Goal: Obtain resource: Obtain resource

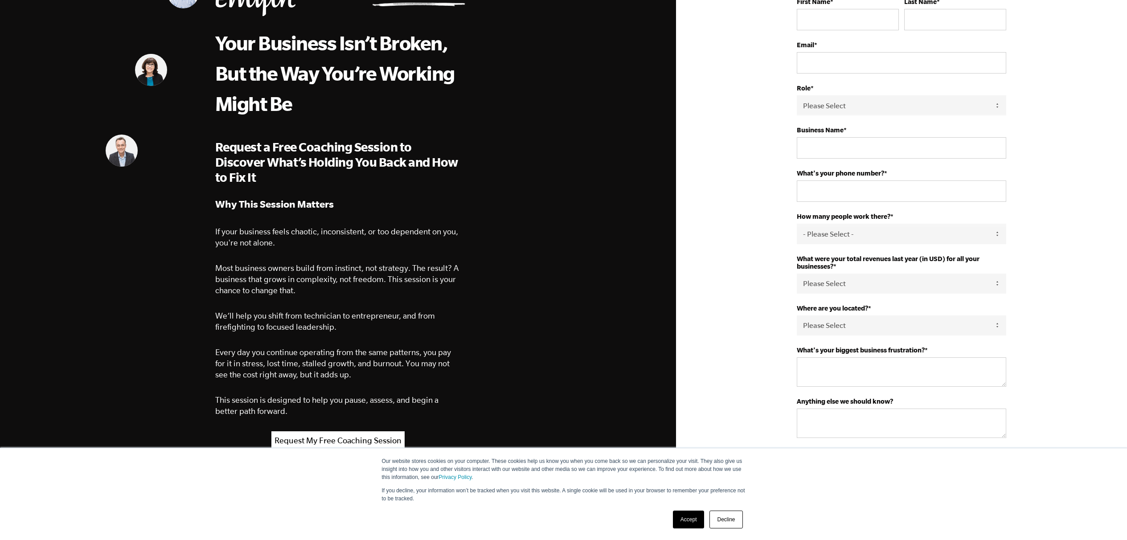
scroll to position [78, 0]
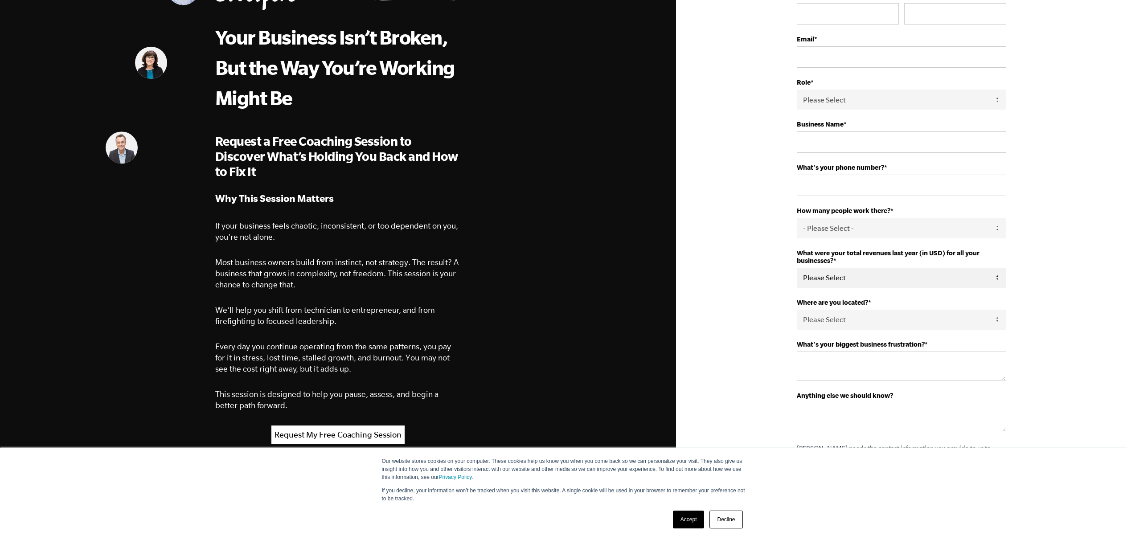
select select "1-2.5M"
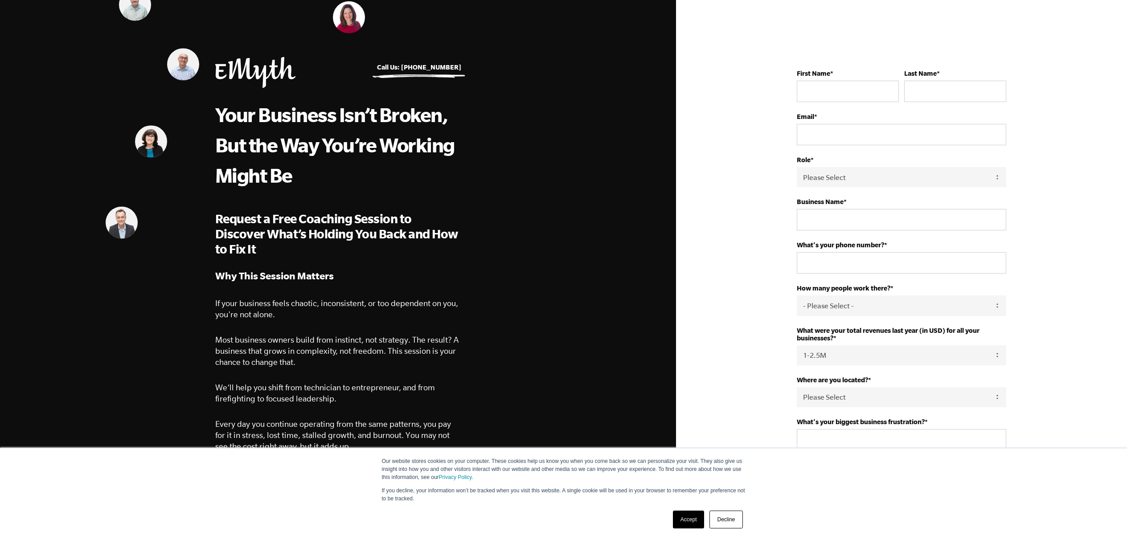
scroll to position [0, 0]
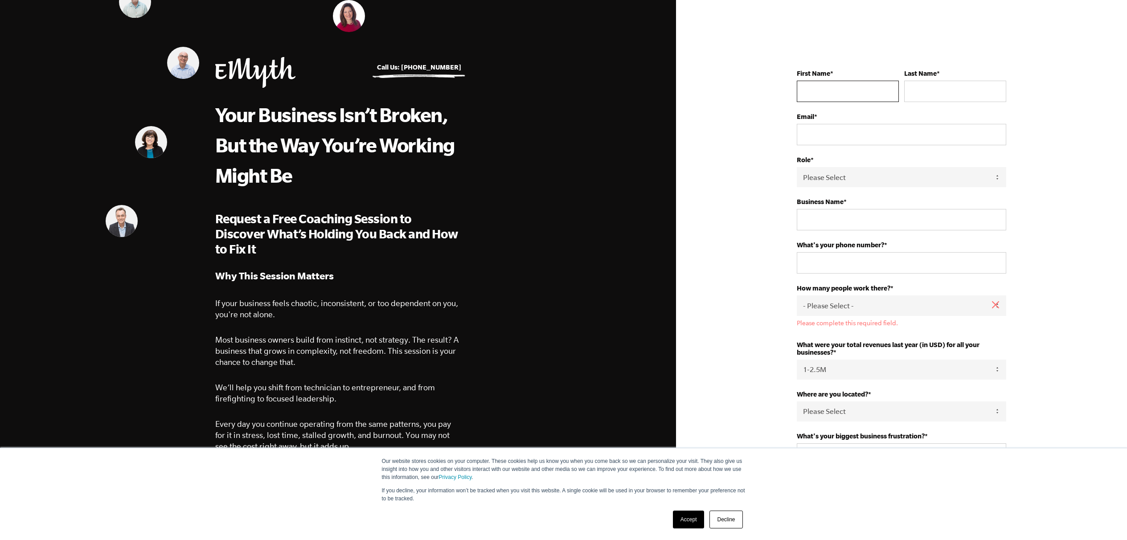
click at [885, 92] on input "First Name *" at bounding box center [848, 91] width 102 height 21
type input "Doug"
type input "Corey"
type input "doug.corey@pavercrafters.com"
type input "PaverCrafters Inc."
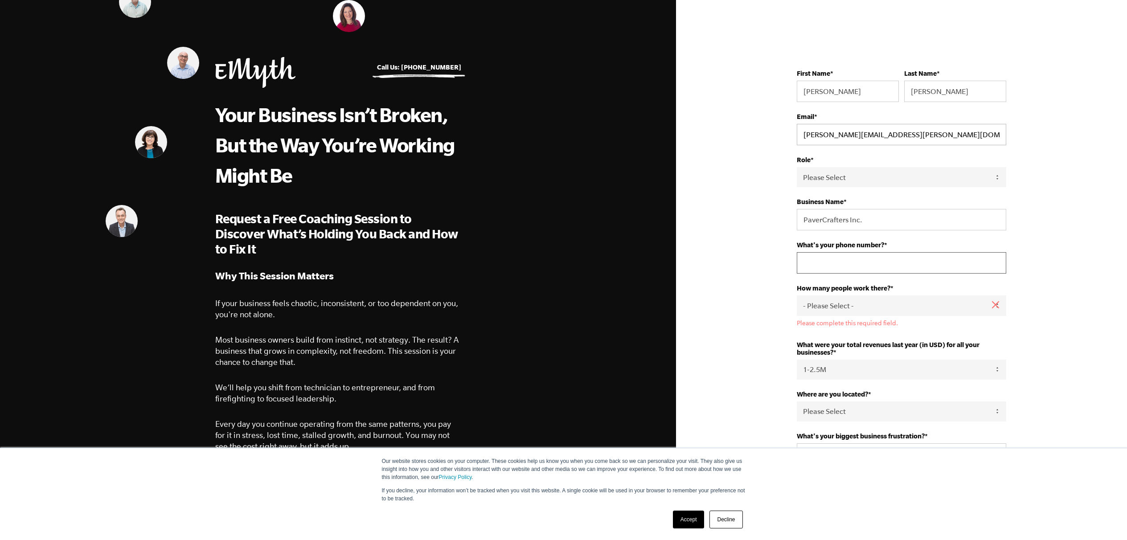
type input "7275737883"
select select "United States"
type textarea "PaverCrafters Inc."
select select "Owner"
click at [993, 264] on input "7275737883" at bounding box center [902, 262] width 210 height 21
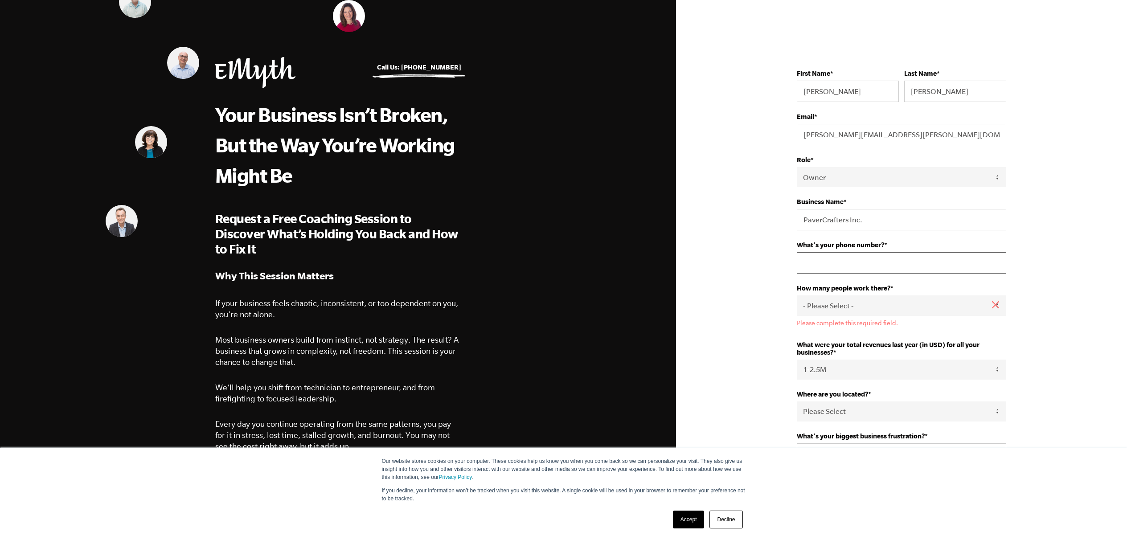
type input "7276477774"
click at [686, 521] on link "Accept" at bounding box center [689, 520] width 32 height 18
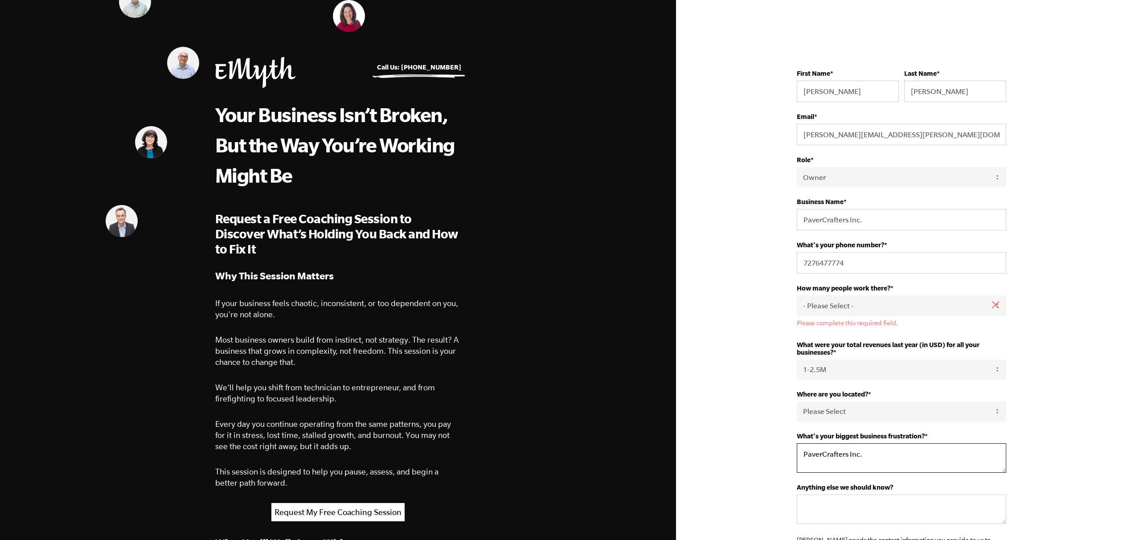
click at [871, 460] on textarea "PaverCrafters Inc." at bounding box center [902, 458] width 210 height 29
drag, startPoint x: 867, startPoint y: 456, endPoint x: 784, endPoint y: 448, distance: 83.7
click at [784, 448] on div "First Name * Doug Last Name * Corey Email * doug.corey@pavercrafters.com Role *…" at bounding box center [902, 329] width 236 height 569
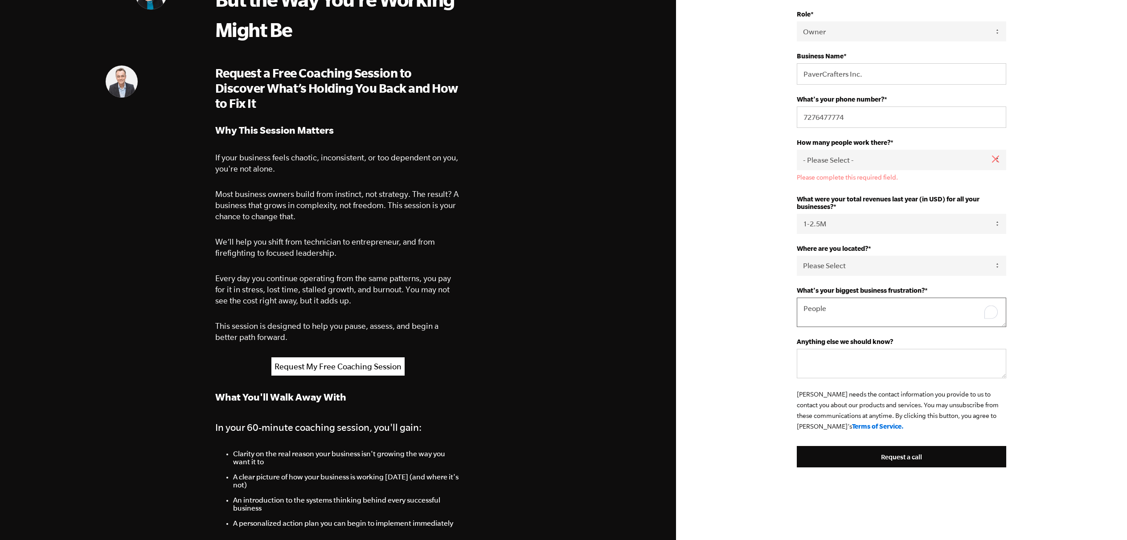
scroll to position [146, 0]
type textarea "People"
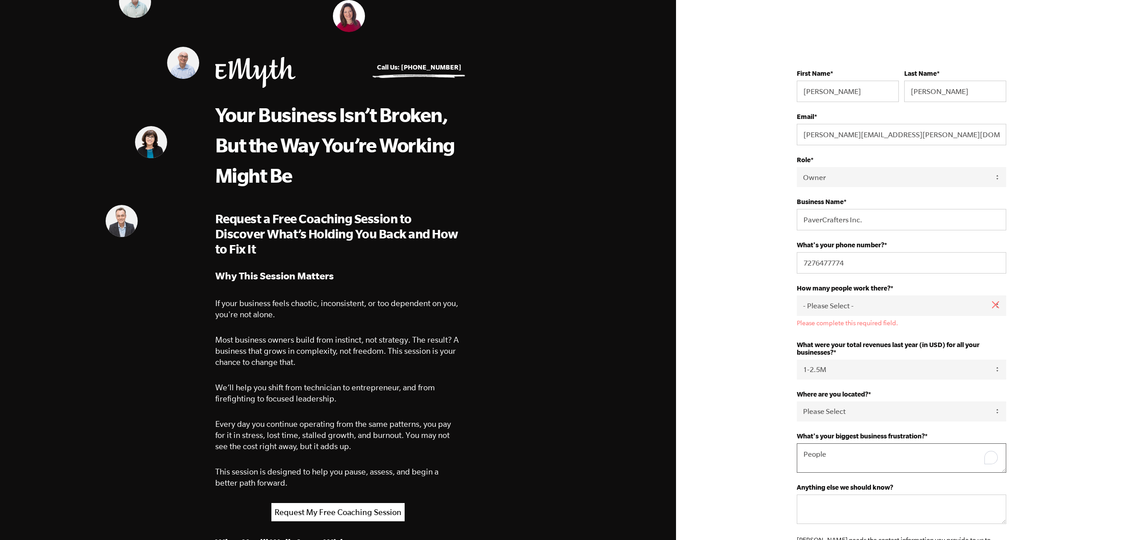
scroll to position [0, 0]
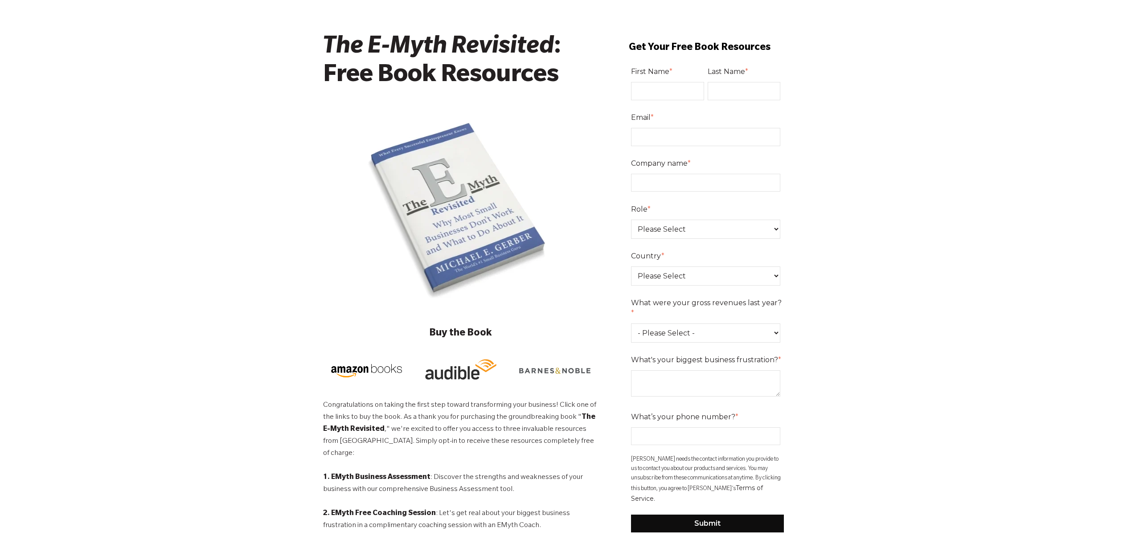
scroll to position [44, 0]
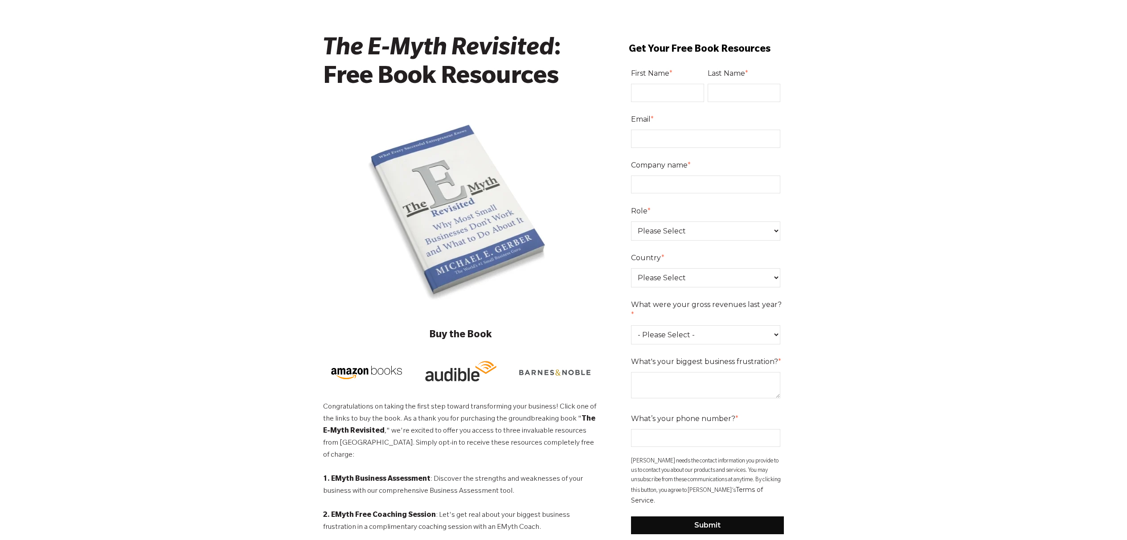
click at [694, 92] on input "First Name *" at bounding box center [667, 93] width 73 height 18
type input "Doug"
type input "Corey"
type input "doug.corey@pavercrafters.com"
type input "PaverCrafters Inc."
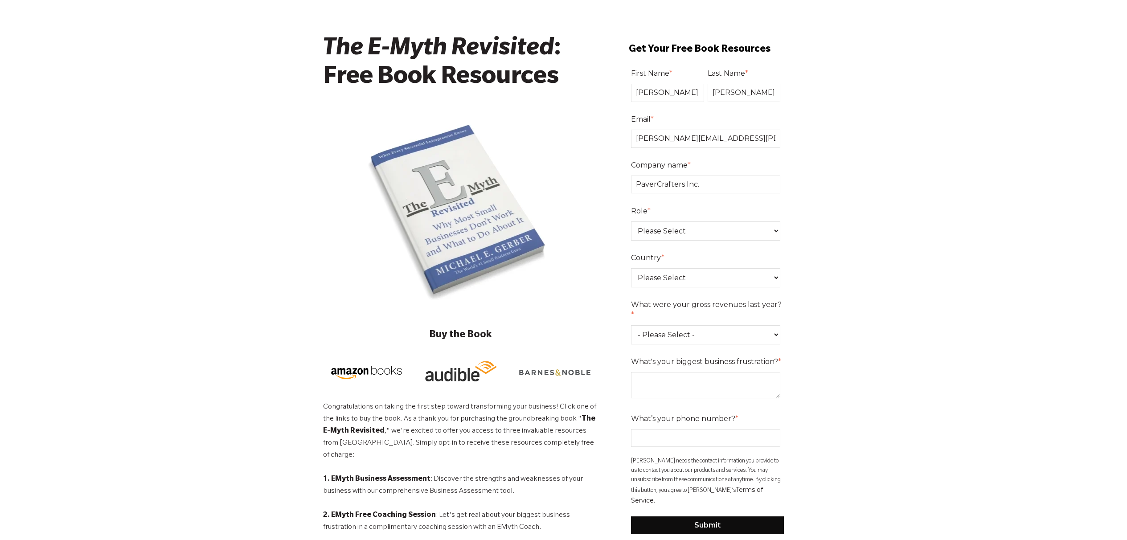
select select "United States"
type textarea "PaverCrafters Inc."
type input "7275737883"
click at [848, 249] on div "The E-Myth Revisited : Free Book Resources Buy the Book Congratulations on taki…" at bounding box center [563, 383] width 1127 height 735
select select "Owner"
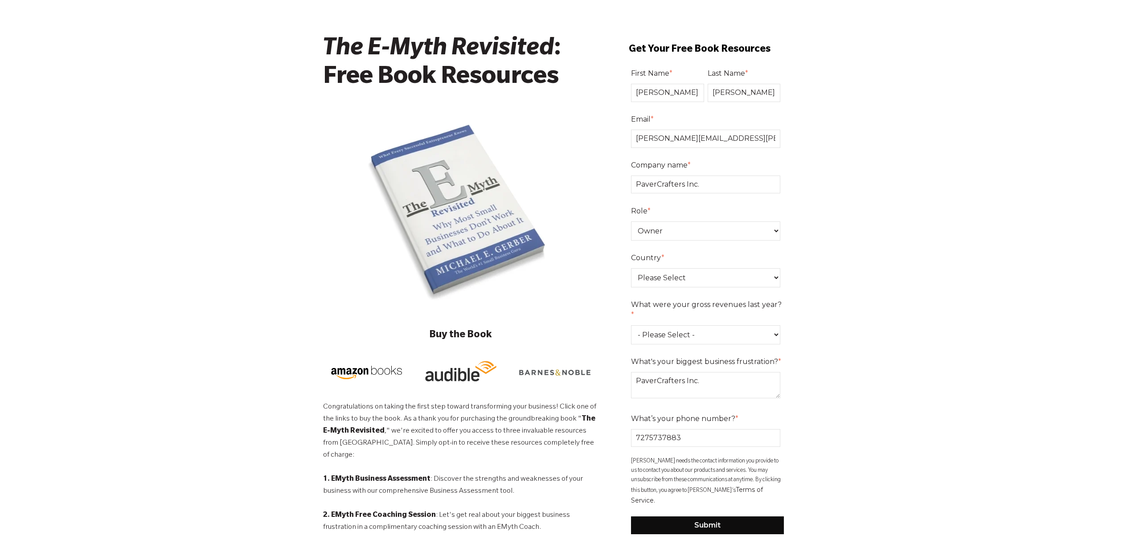
select select "1-2.5M"
click at [718, 372] on textarea "PaverCrafters Inc." at bounding box center [706, 385] width 150 height 26
drag, startPoint x: 718, startPoint y: 349, endPoint x: 601, endPoint y: 329, distance: 117.9
click at [601, 329] on div "The E-Myth Revisited : Free Book Resources Buy the Book Congratulations on taki…" at bounding box center [563, 391] width 481 height 722
type textarea "SOP's and Subcontractors and Closing Ratios"
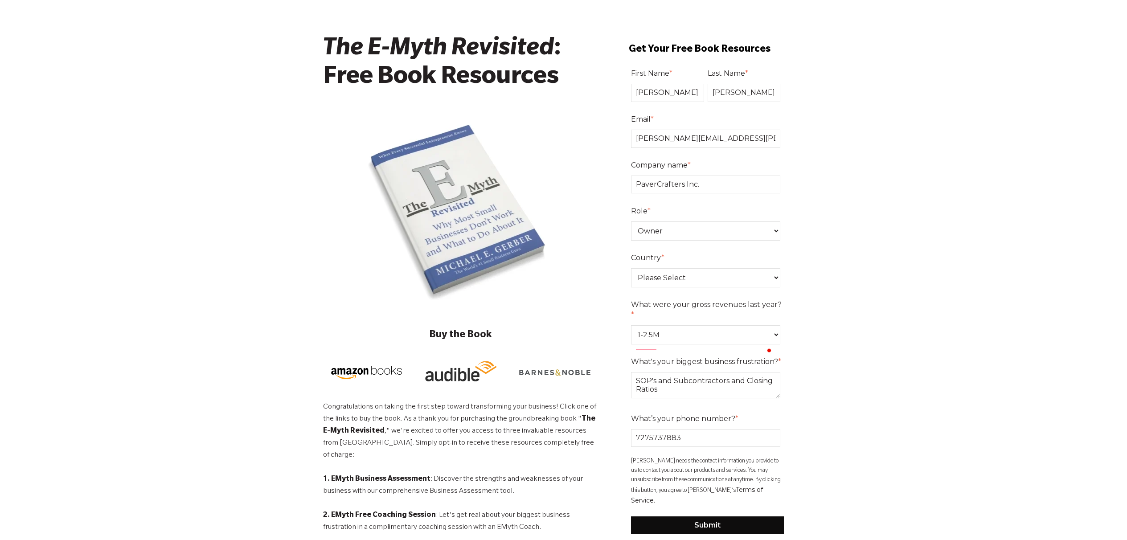
click at [767, 429] on input "7275737883" at bounding box center [706, 438] width 150 height 18
type input "7276477774"
click at [702, 517] on input "Submit" at bounding box center [707, 526] width 153 height 18
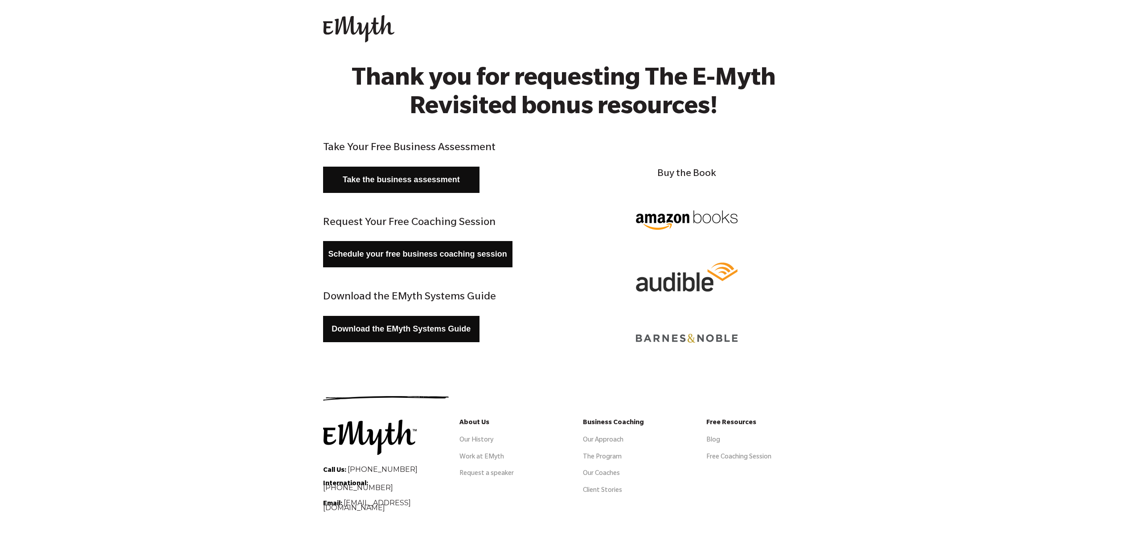
click at [370, 178] on link "Take the business assessment" at bounding box center [401, 180] width 157 height 26
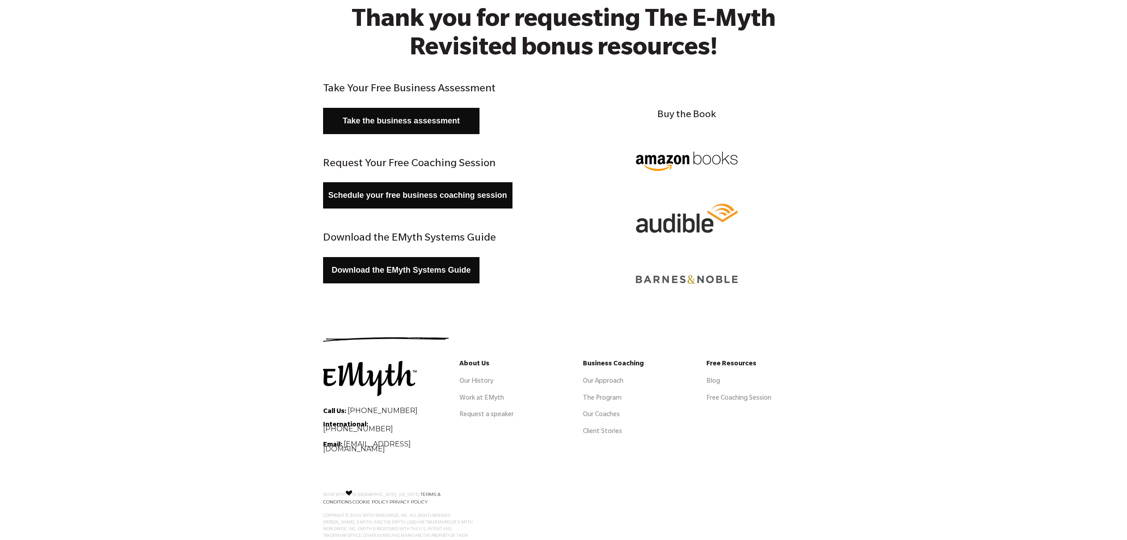
scroll to position [61, 0]
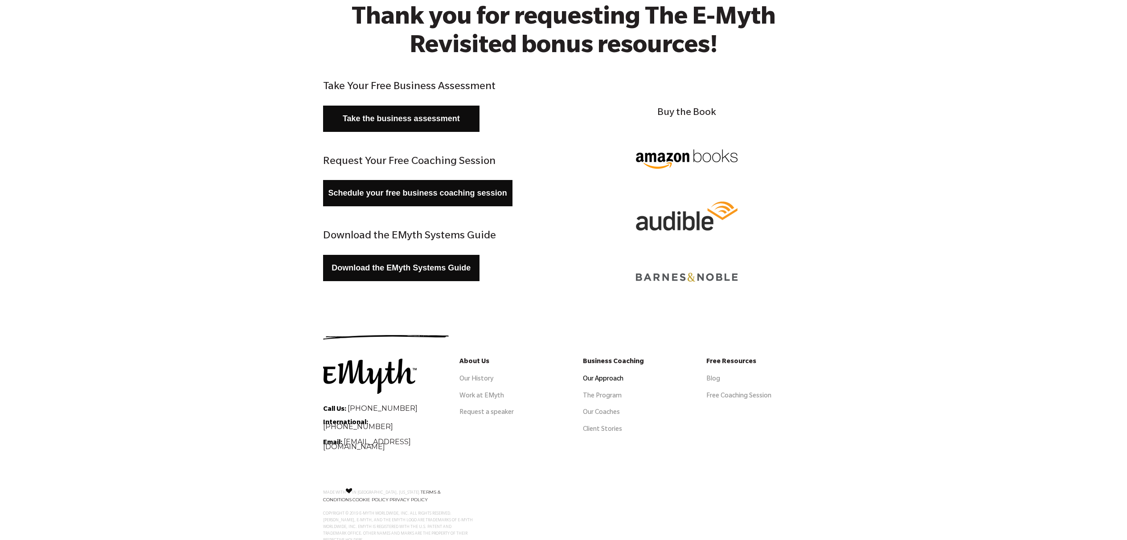
click at [599, 378] on link "Our Approach" at bounding box center [603, 379] width 41 height 7
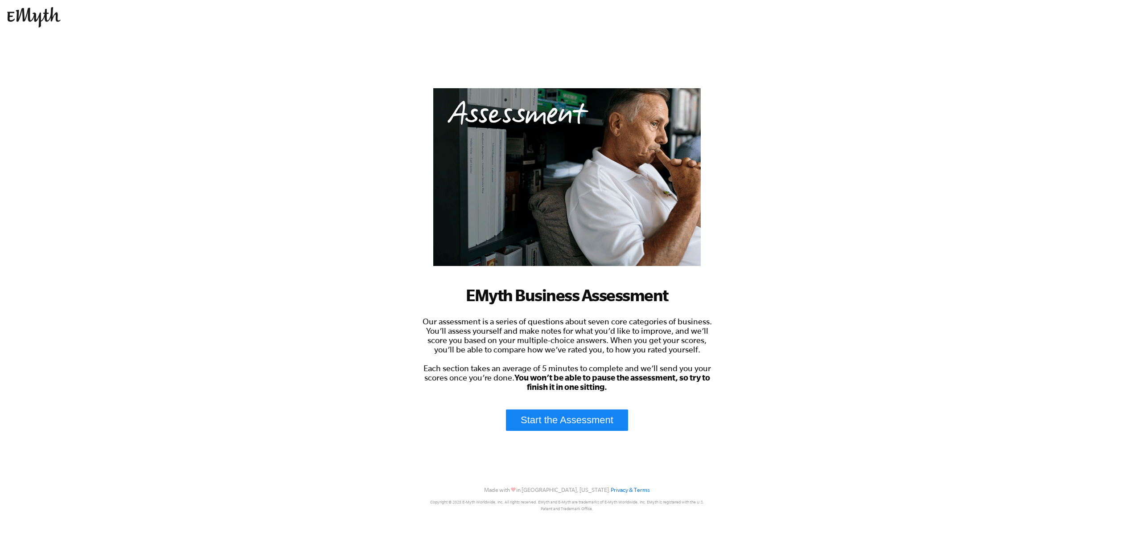
click at [563, 421] on link "Start the Assessment" at bounding box center [567, 420] width 122 height 21
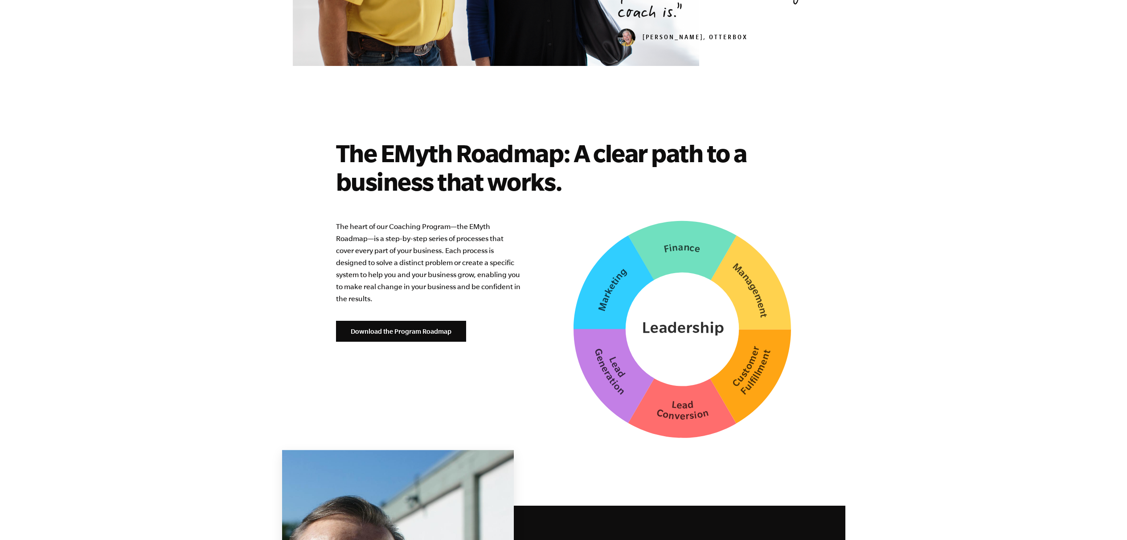
scroll to position [2131, 0]
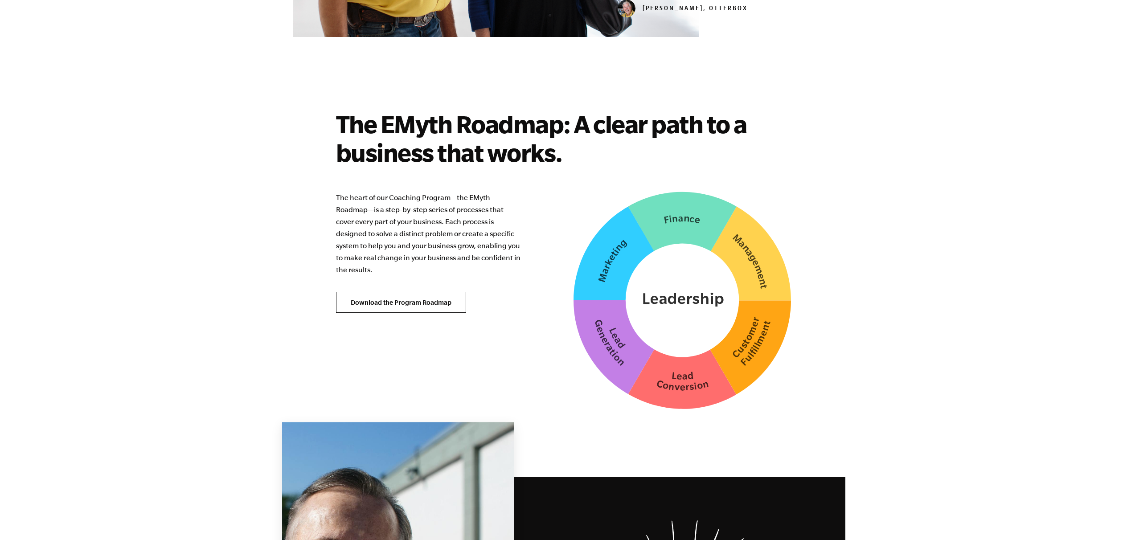
click at [392, 292] on link "Download the Program Roadmap" at bounding box center [401, 302] width 130 height 21
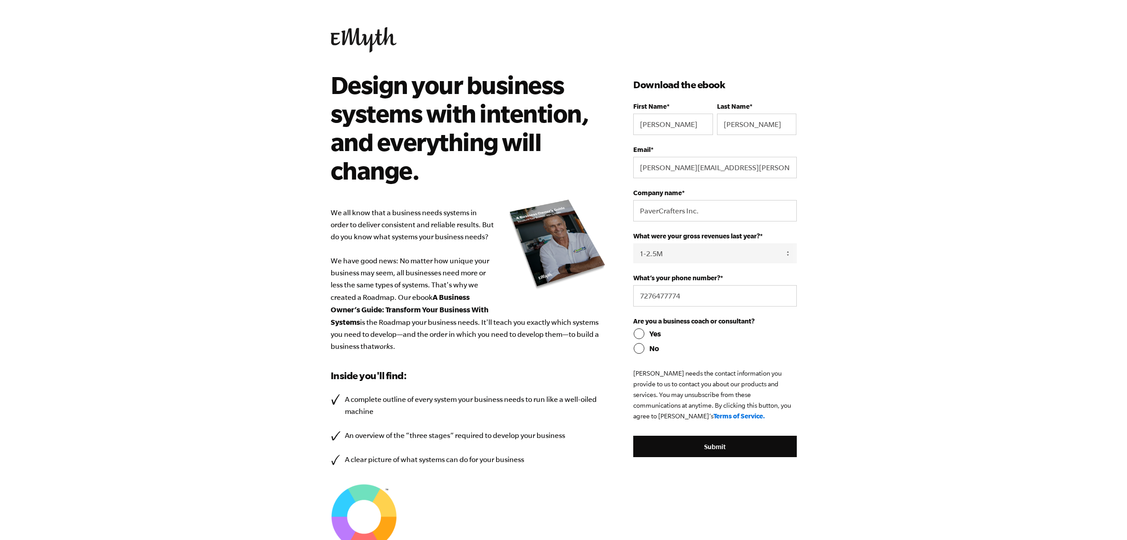
select select "1-2.5M"
click at [638, 351] on input "No" at bounding box center [714, 348] width 163 height 11
radio input "true"
click at [710, 448] on input "Submit" at bounding box center [714, 446] width 163 height 21
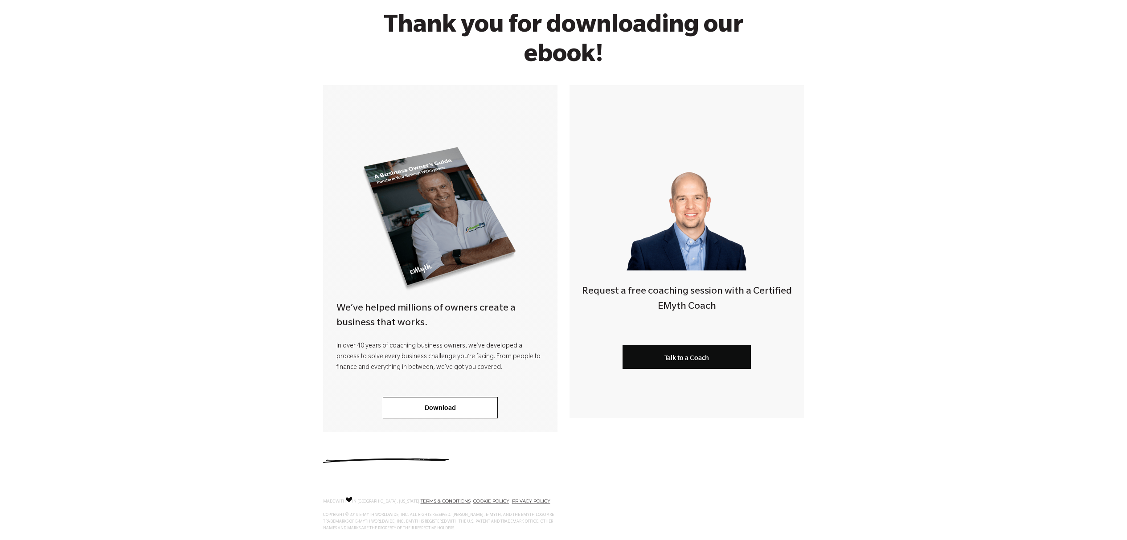
scroll to position [75, 0]
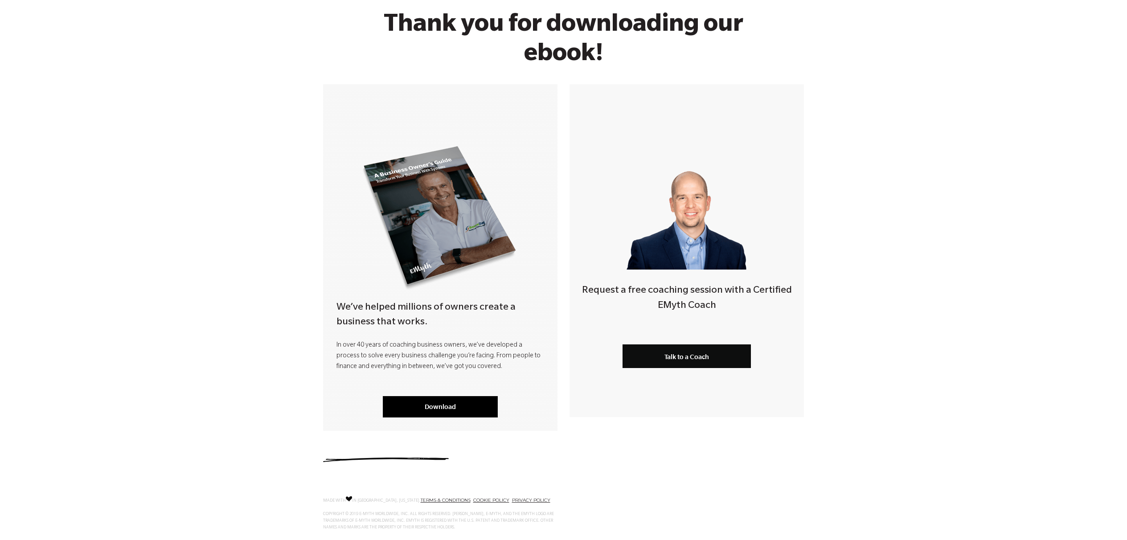
click at [438, 409] on link "Download" at bounding box center [440, 406] width 115 height 21
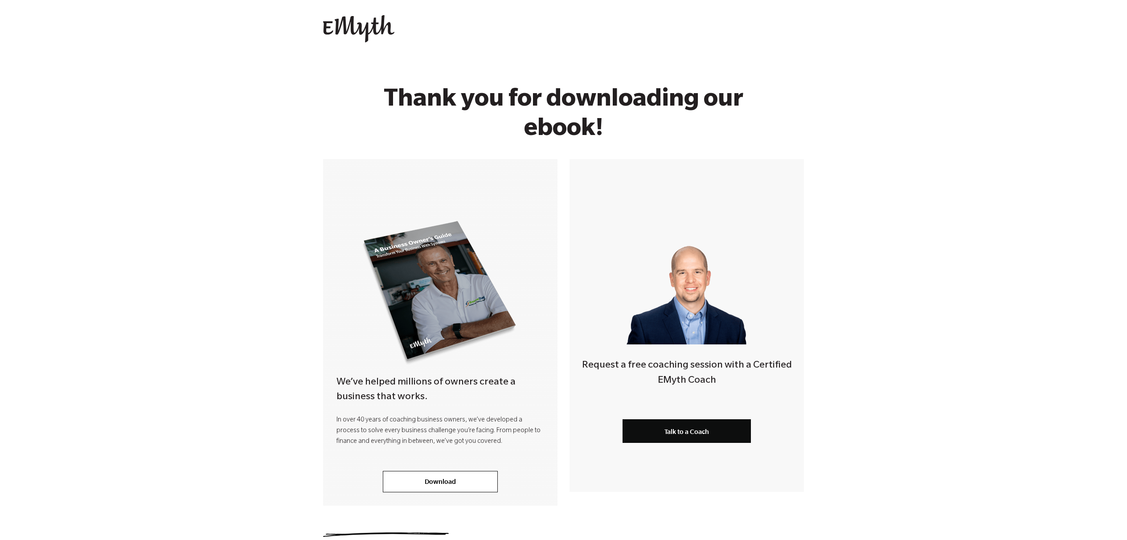
scroll to position [0, 0]
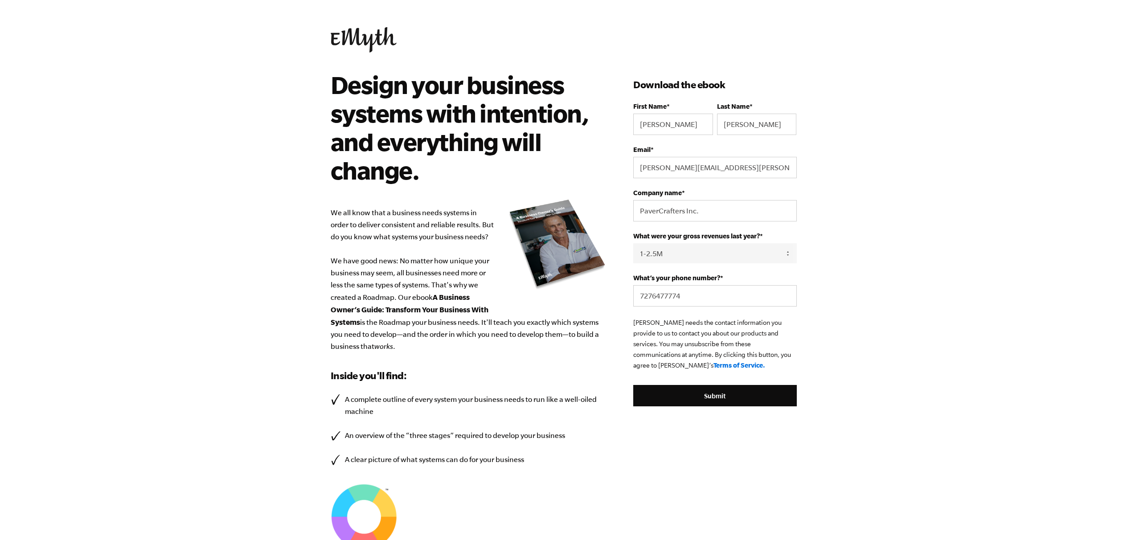
select select "1-2.5M"
click at [358, 39] on img at bounding box center [364, 39] width 66 height 25
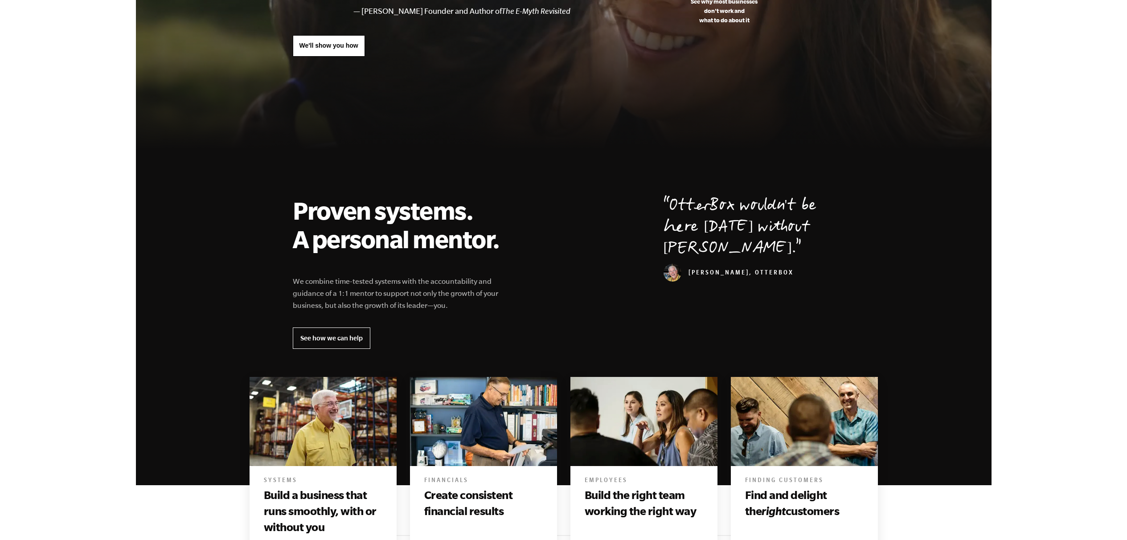
scroll to position [154, 0]
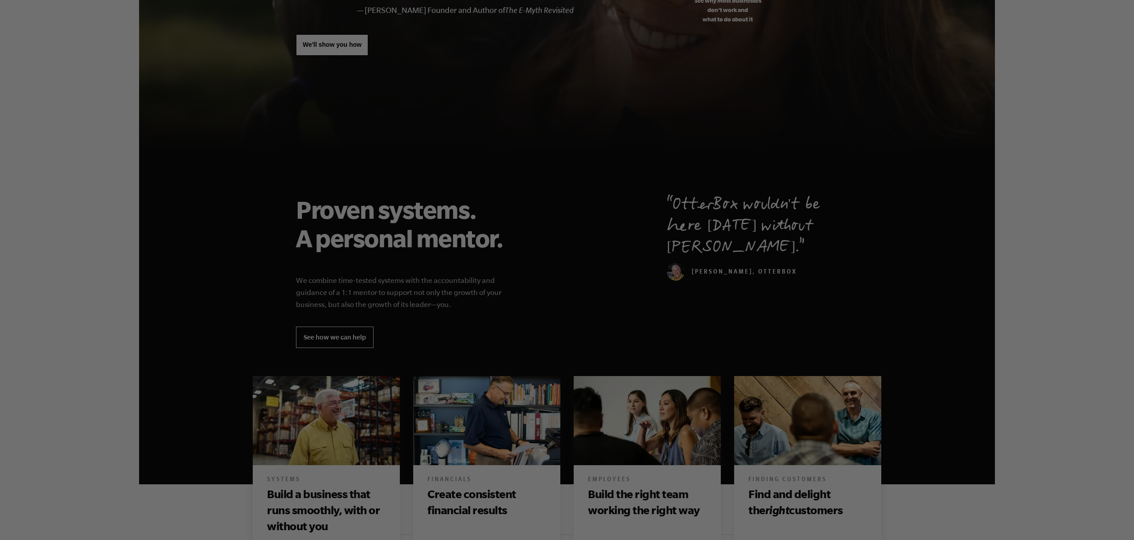
click at [87, 123] on div at bounding box center [572, 273] width 1145 height 546
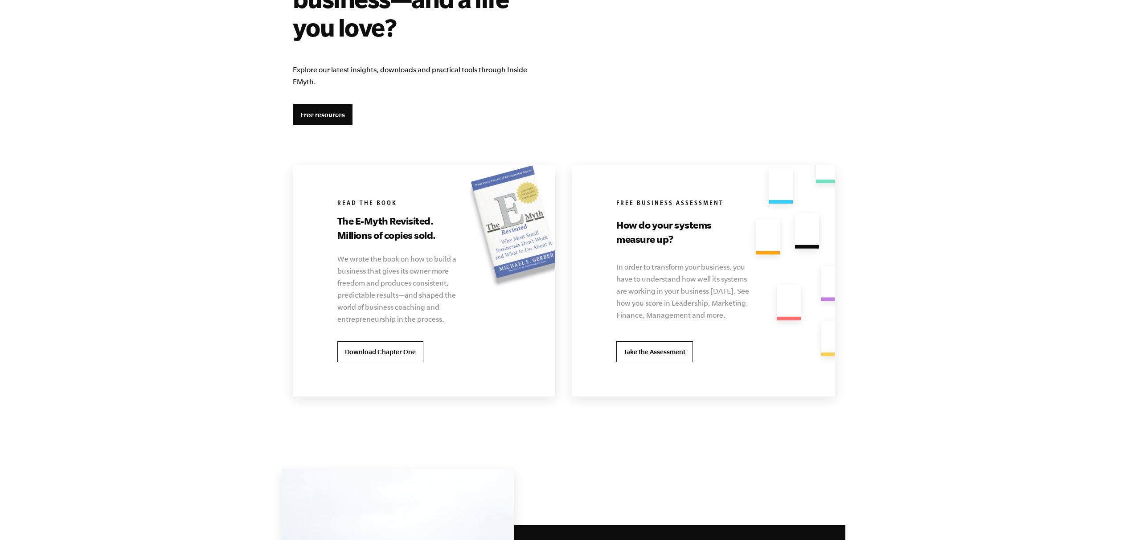
scroll to position [1626, 0]
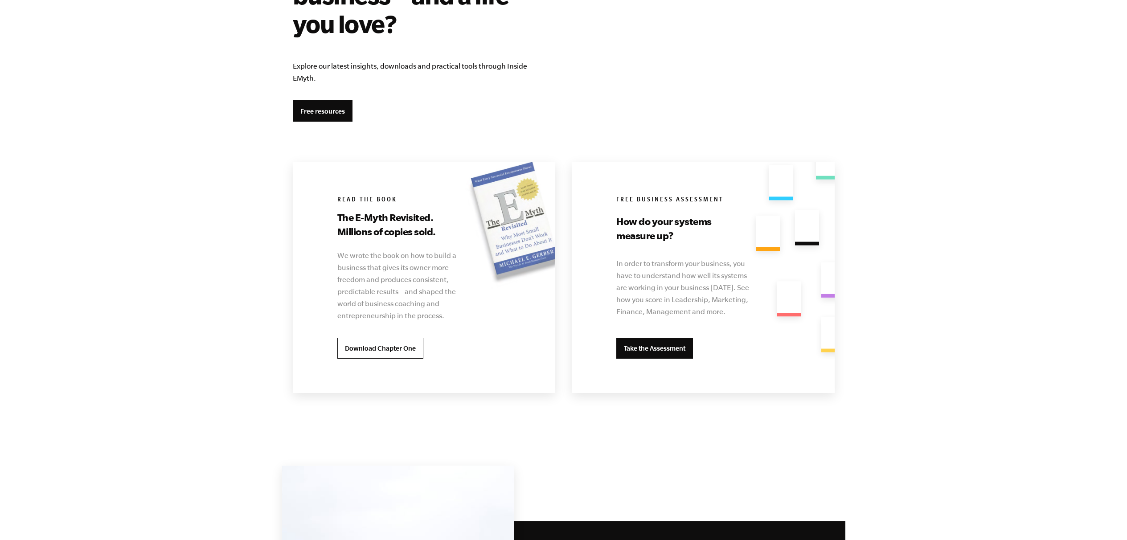
click at [675, 349] on link "Take the Assessment" at bounding box center [655, 348] width 77 height 21
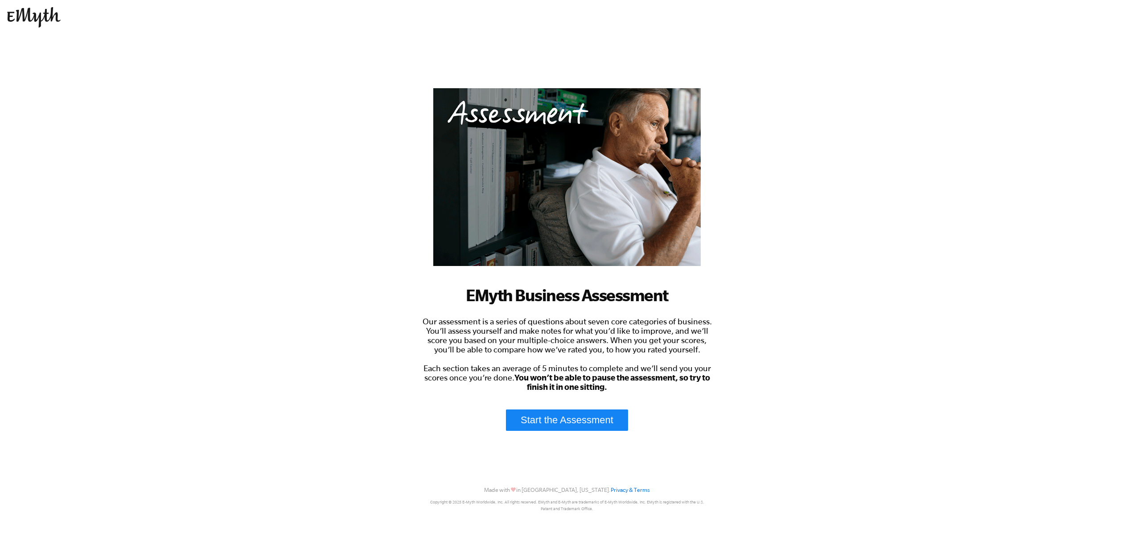
click at [567, 421] on link "Start the Assessment" at bounding box center [567, 420] width 122 height 21
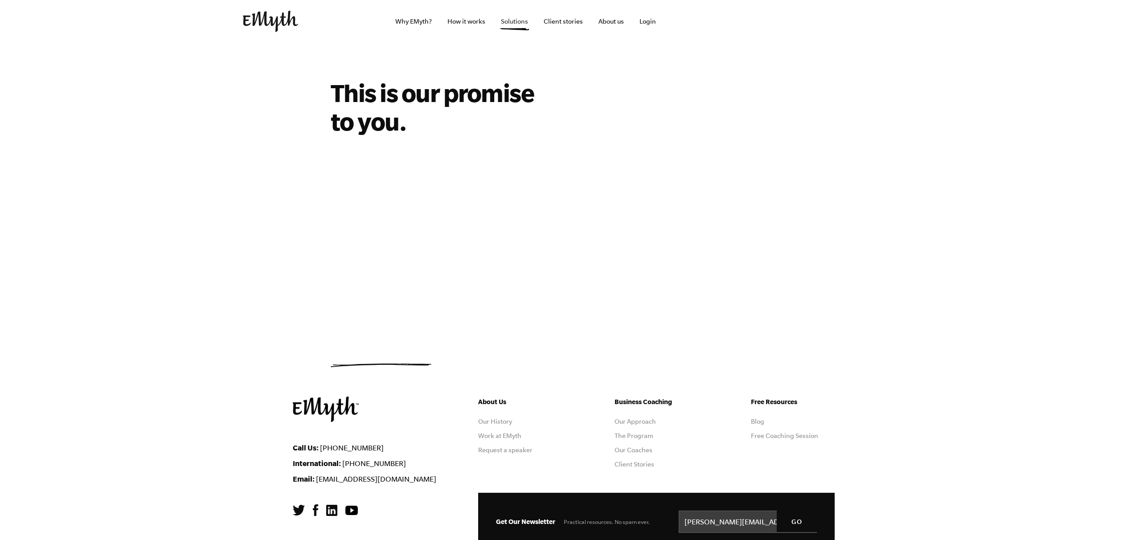
click at [512, 21] on link "Solutions" at bounding box center [514, 21] width 41 height 43
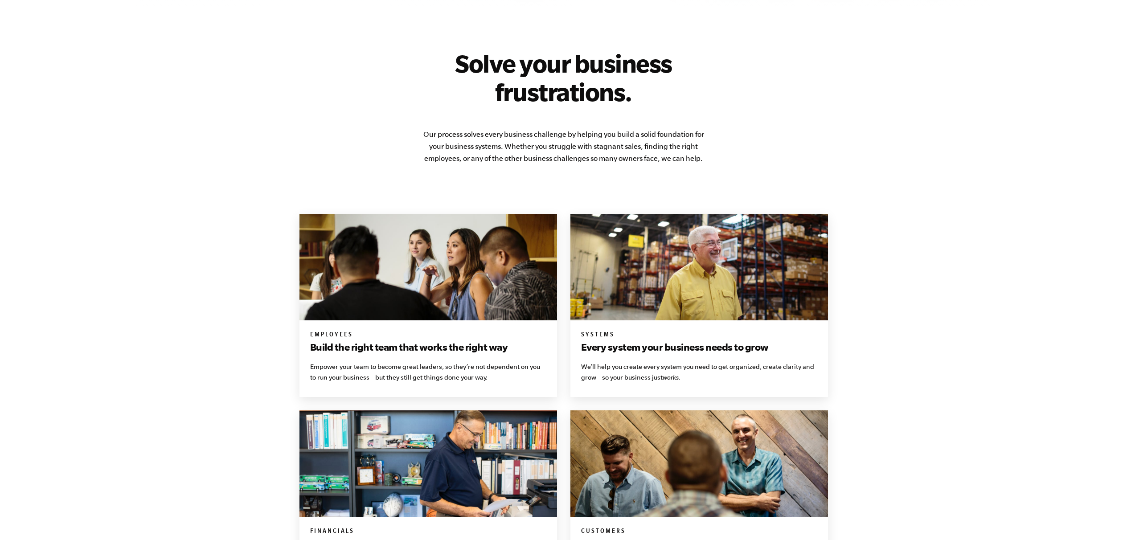
scroll to position [454, 0]
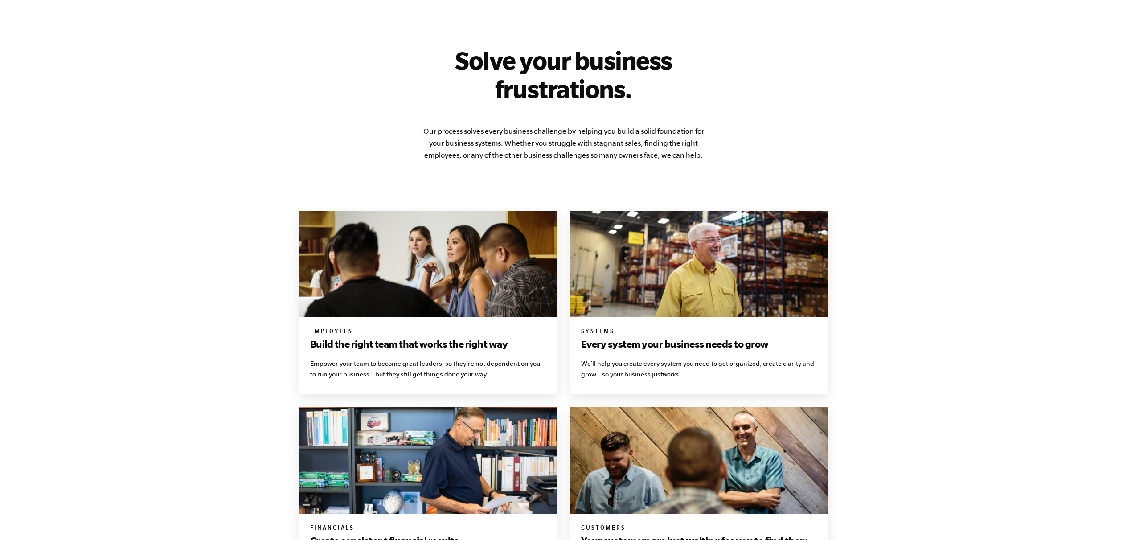
click at [423, 274] on img at bounding box center [429, 264] width 258 height 107
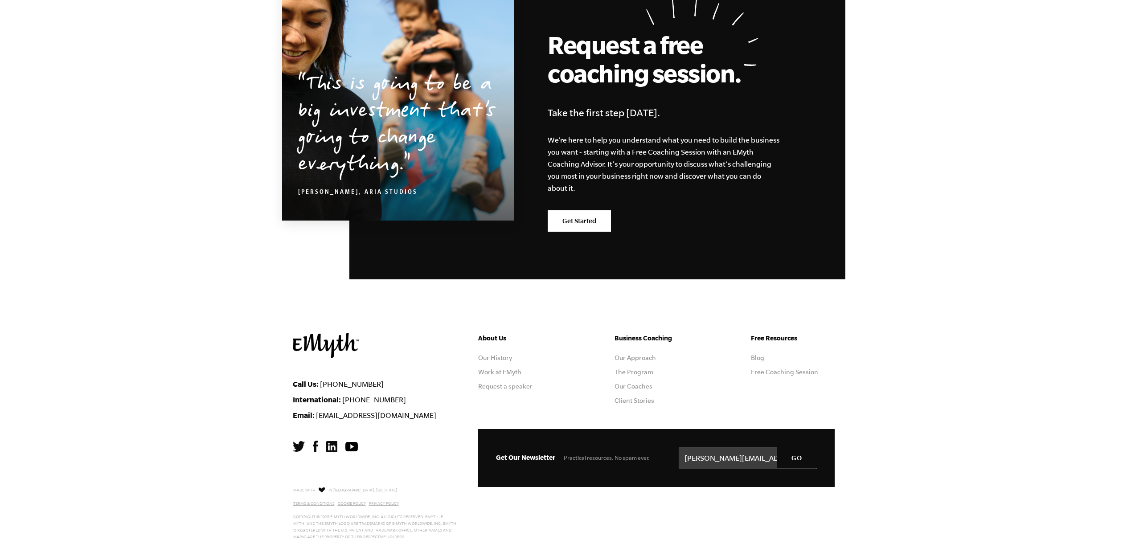
scroll to position [1455, 0]
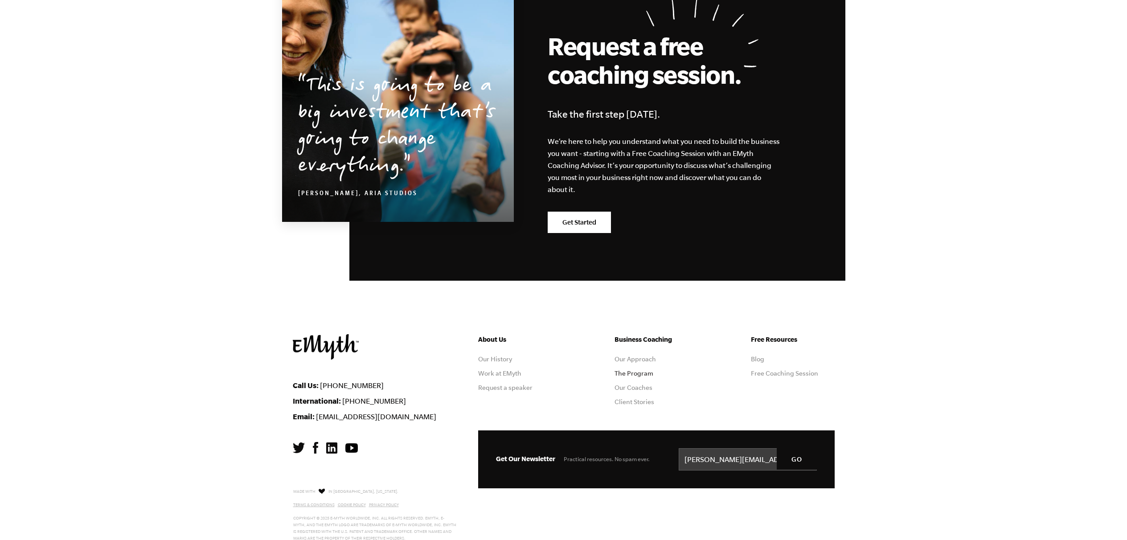
click at [629, 370] on link "The Program" at bounding box center [634, 373] width 39 height 7
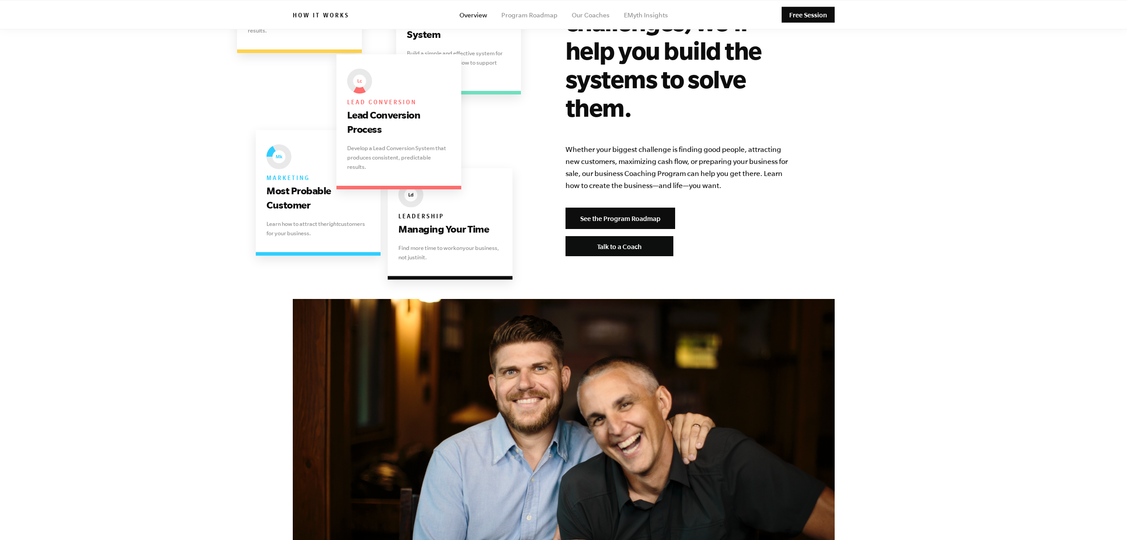
scroll to position [1828, 0]
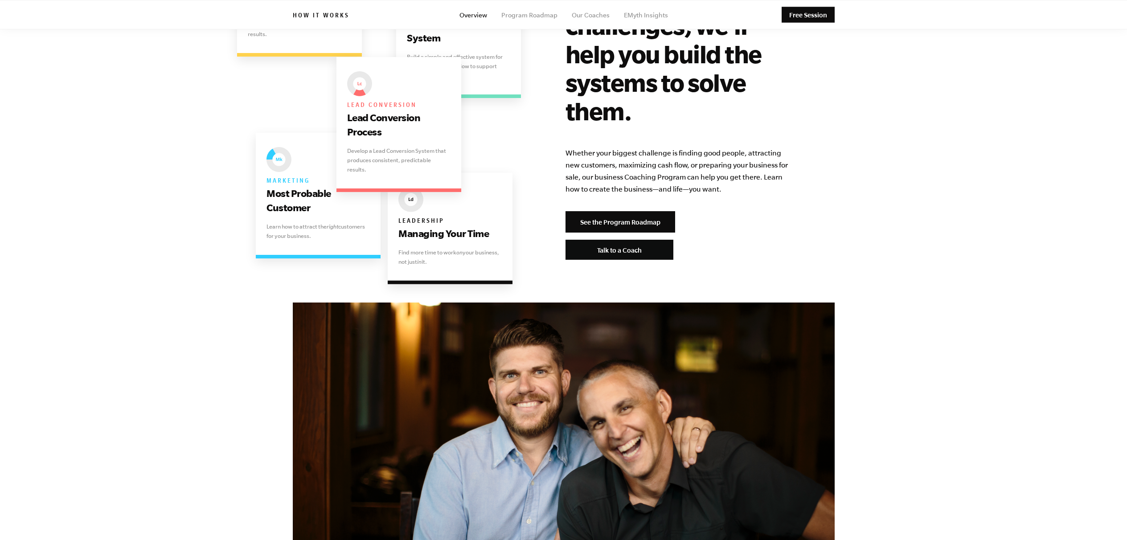
click at [278, 147] on img at bounding box center [279, 159] width 25 height 25
click at [610, 211] on link "See the Program Roadmap" at bounding box center [621, 221] width 110 height 21
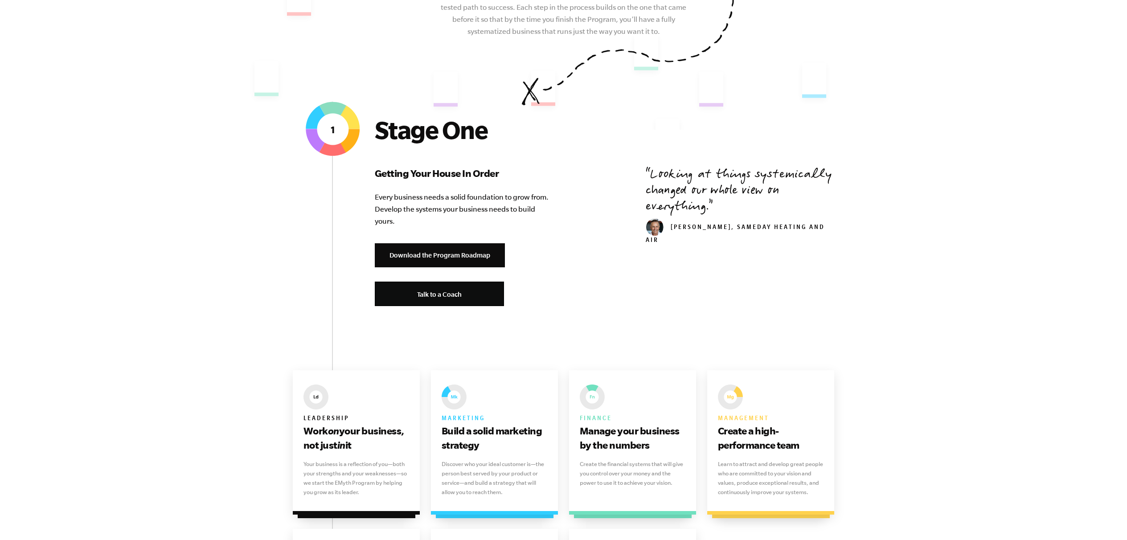
scroll to position [249, 0]
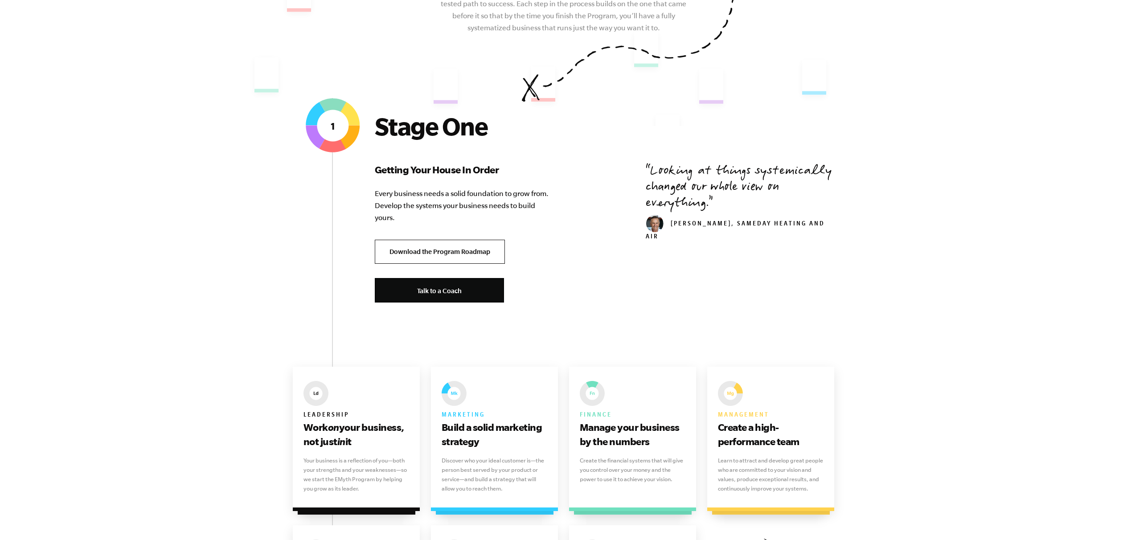
click at [439, 248] on link "Download the Program Roadmap" at bounding box center [440, 252] width 130 height 25
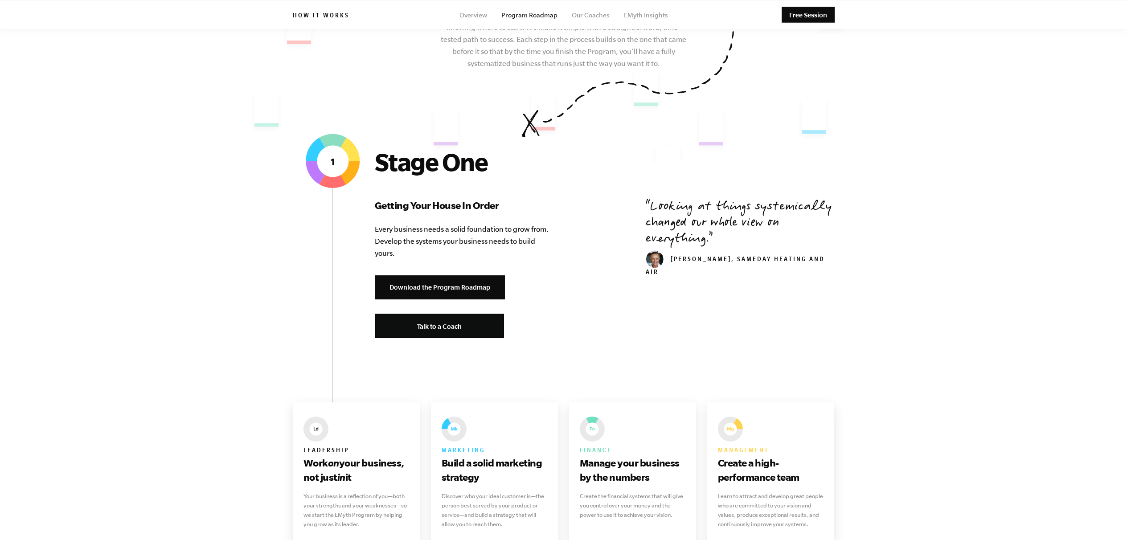
scroll to position [201, 0]
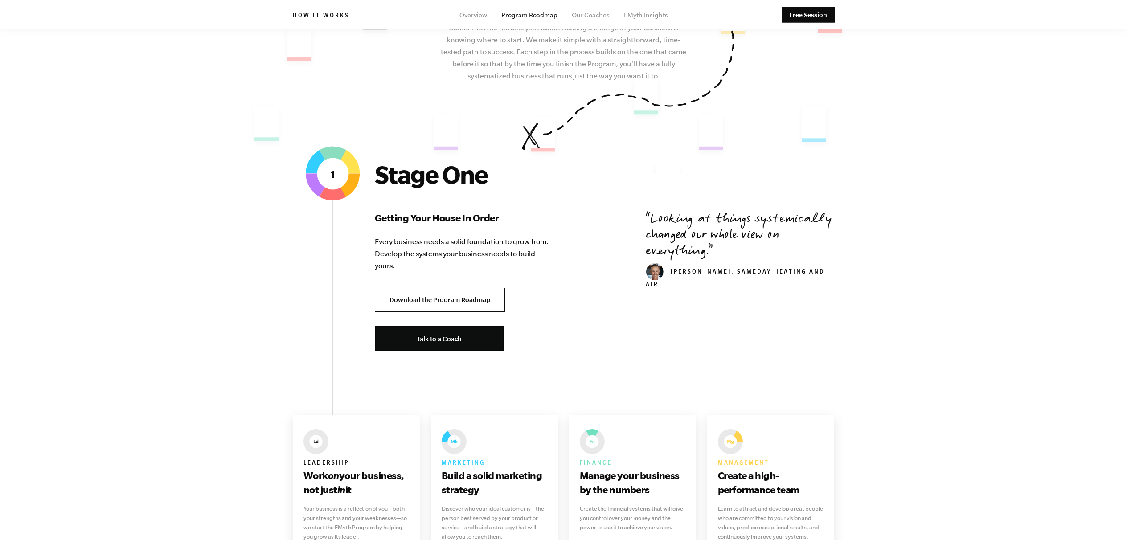
click at [463, 297] on link "Download the Program Roadmap" at bounding box center [440, 300] width 130 height 25
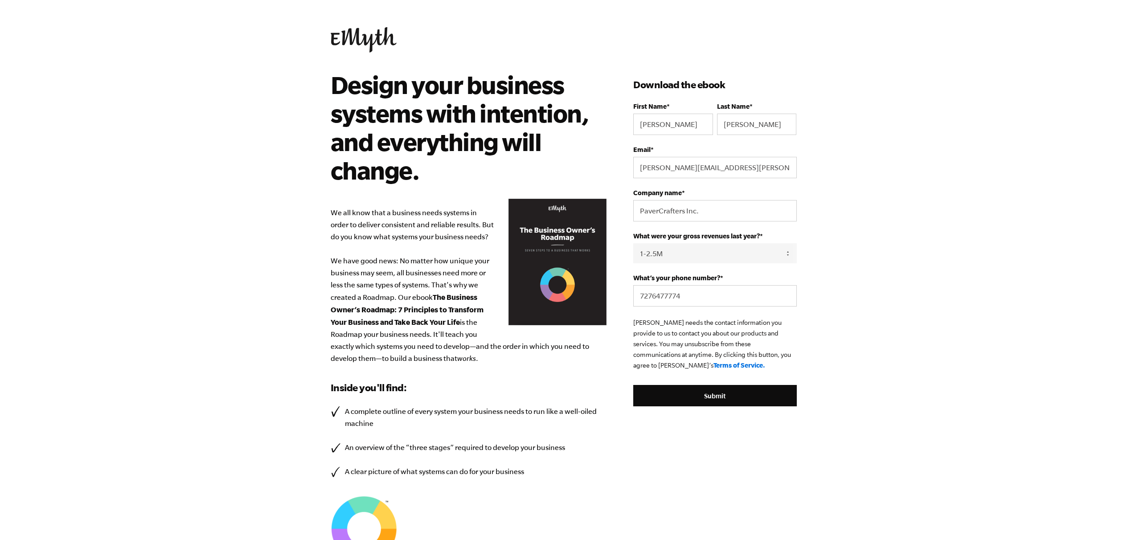
select select "1-2.5M"
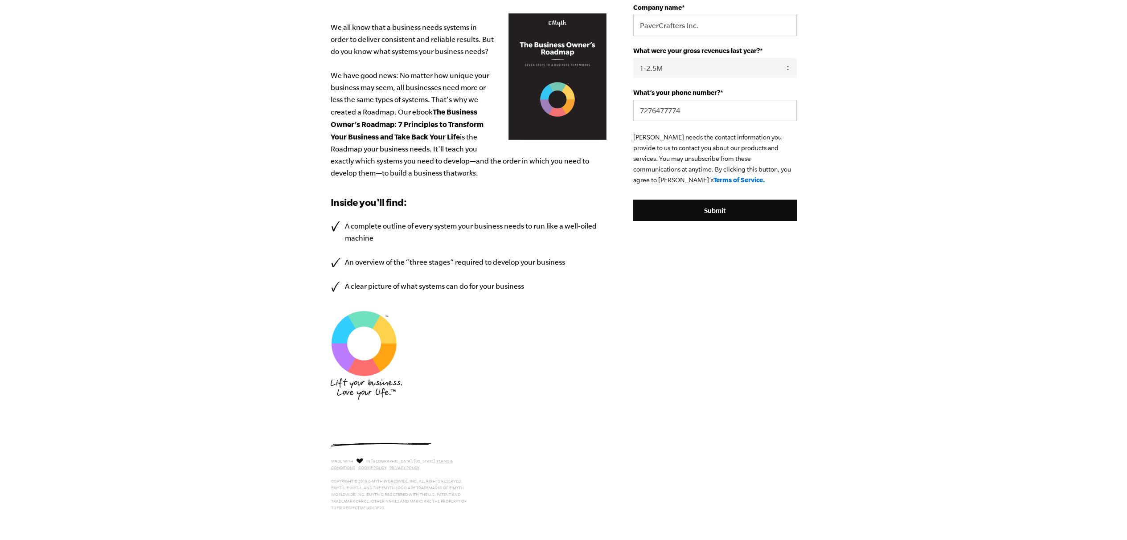
scroll to position [182, 0]
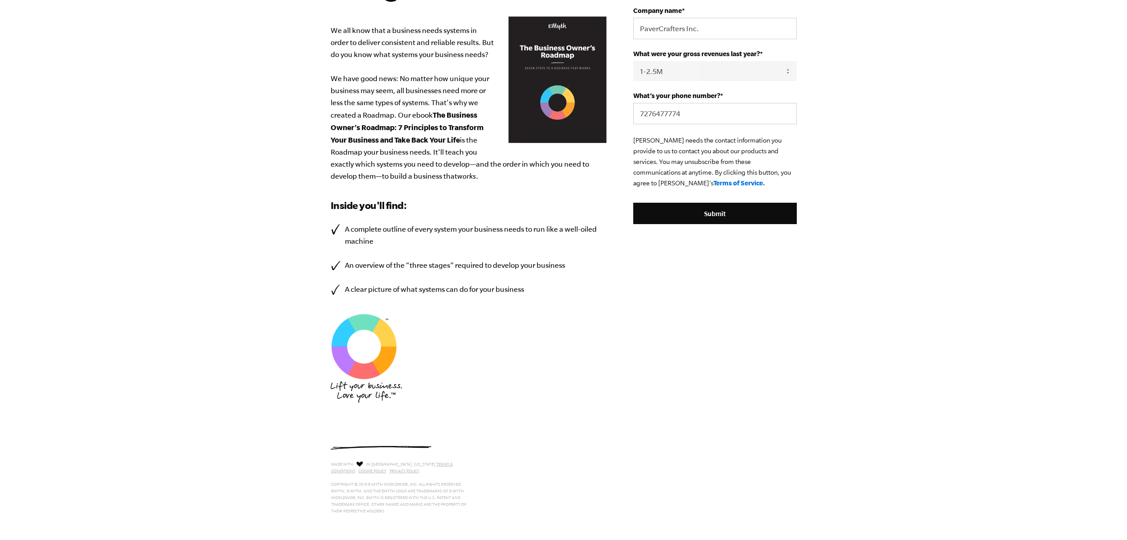
click at [937, 156] on body "Design your business systems with intention, and everything will change. We all…" at bounding box center [563, 88] width 1127 height 540
